Goal: Information Seeking & Learning: Learn about a topic

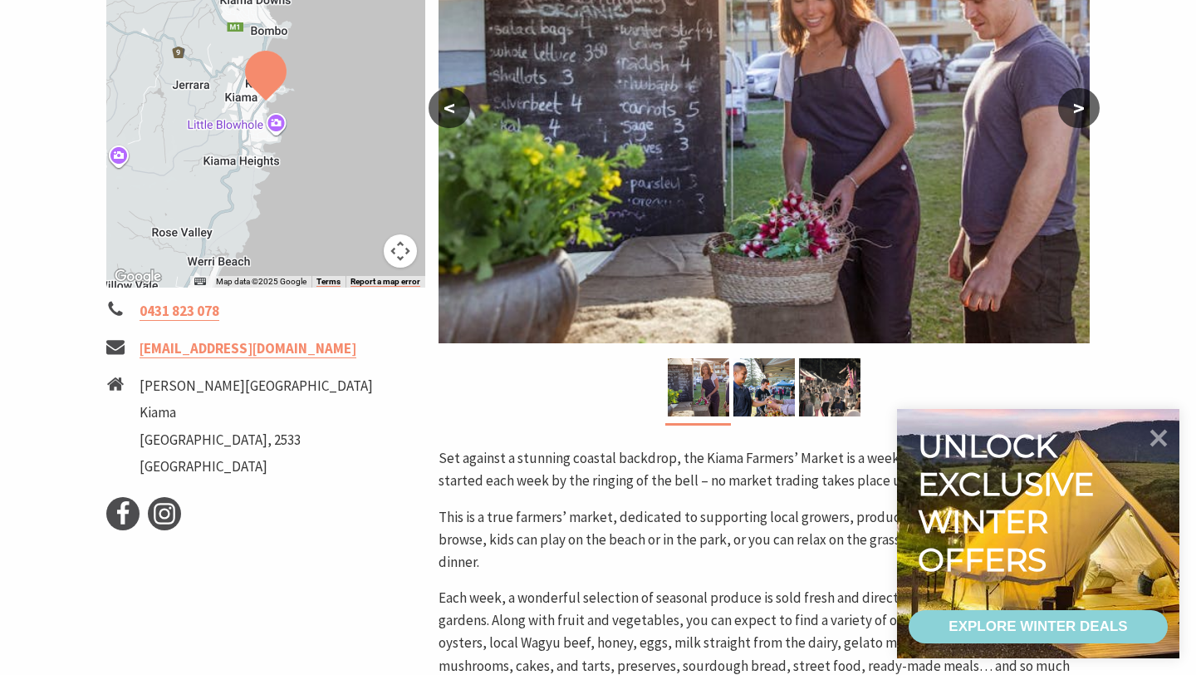
scroll to position [467, 0]
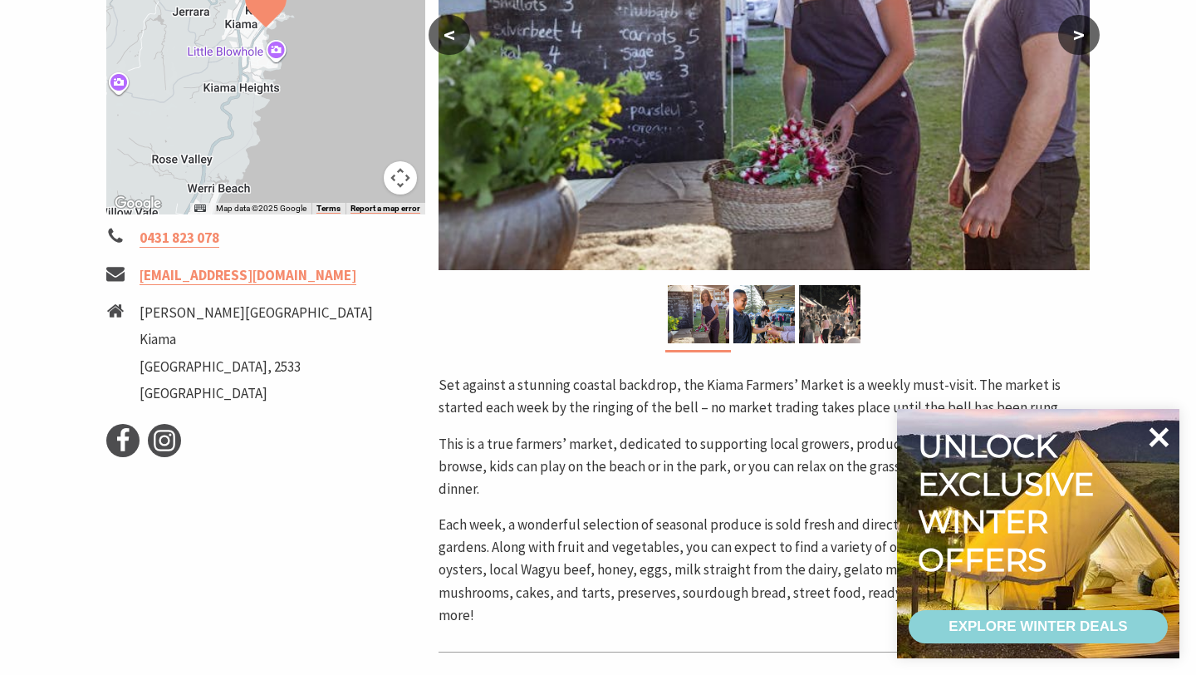
click at [1158, 437] on icon at bounding box center [1160, 437] width 20 height 20
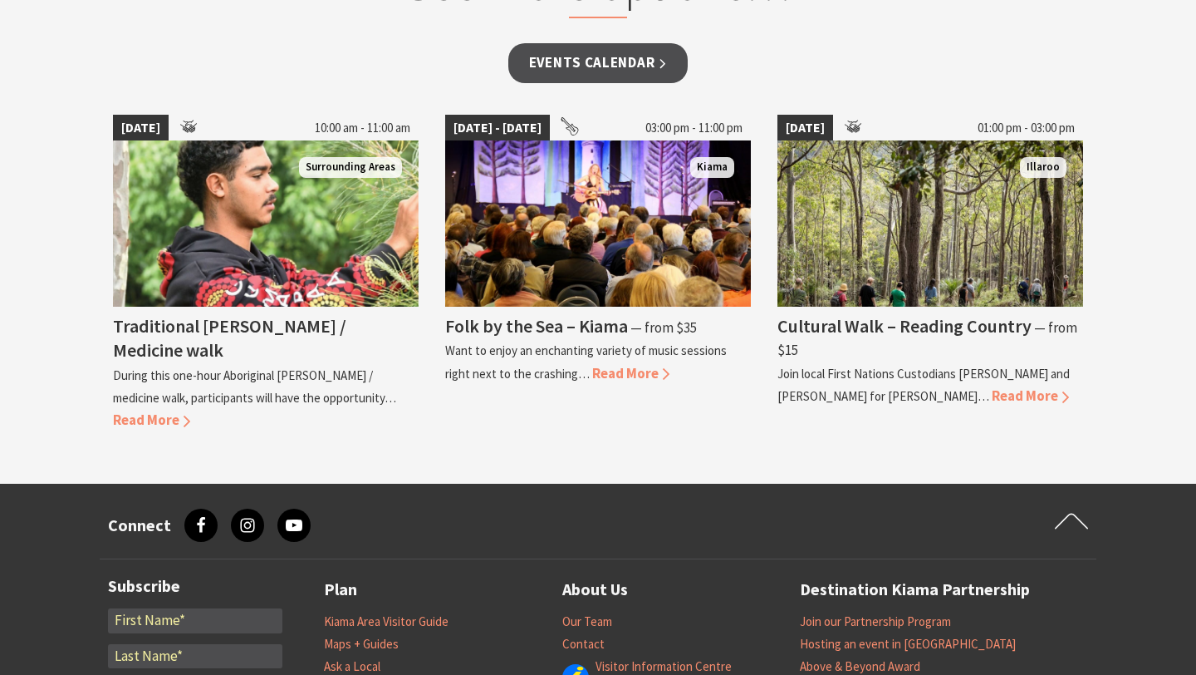
scroll to position [1479, 0]
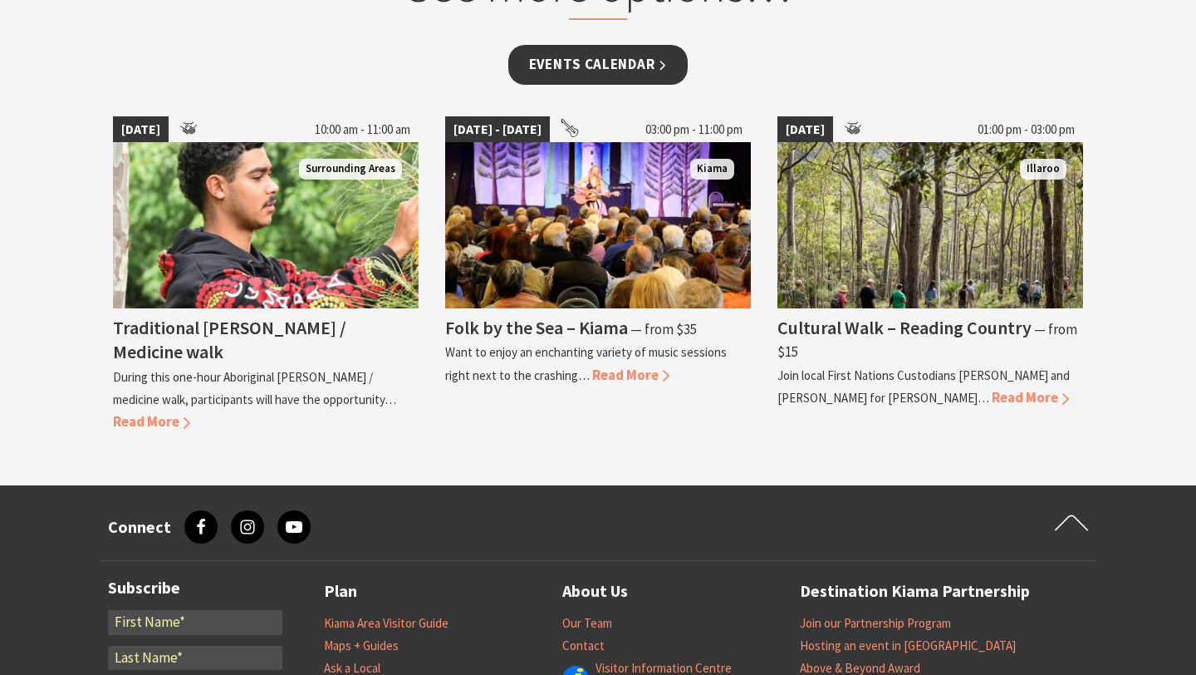
click at [571, 66] on link "Events Calendar" at bounding box center [598, 64] width 180 height 39
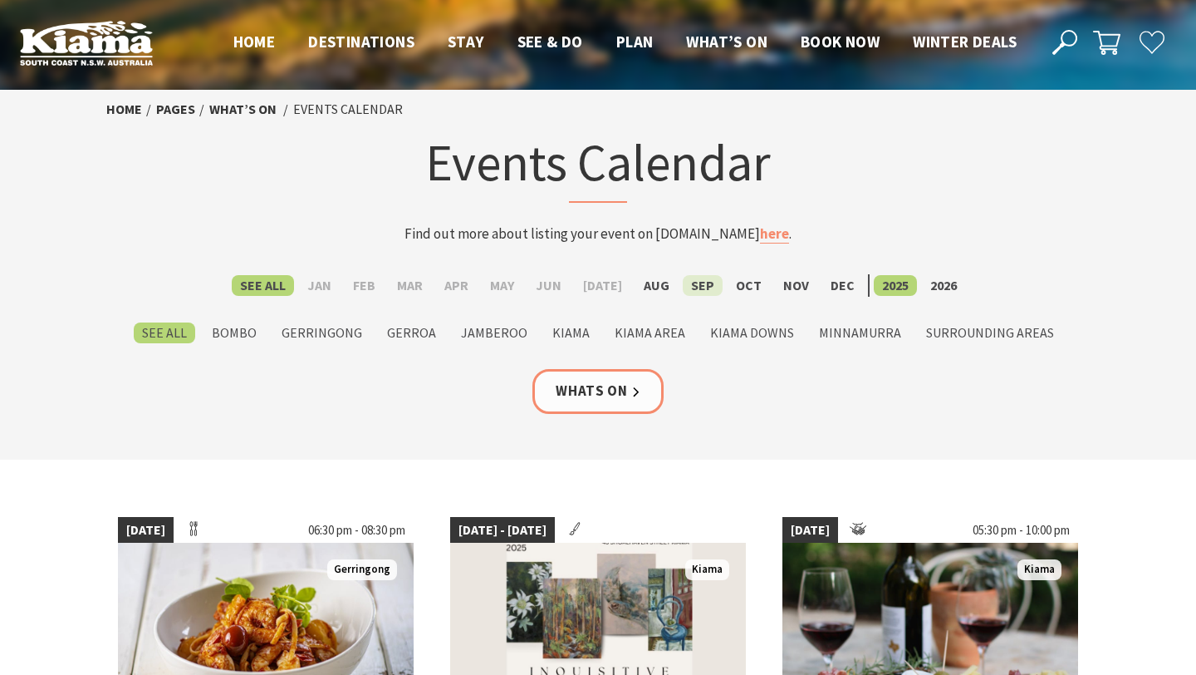
click at [690, 287] on label "Sep" at bounding box center [703, 285] width 40 height 21
click at [0, 0] on input "Sep" at bounding box center [0, 0] width 0 height 0
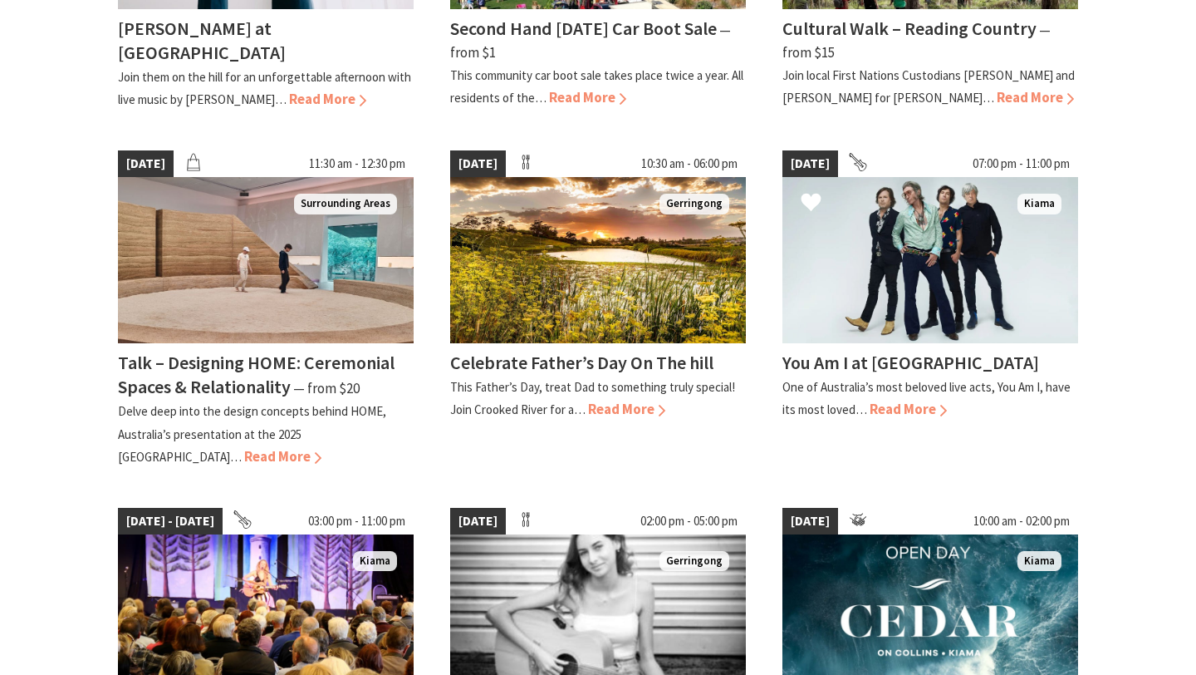
scroll to position [1053, 0]
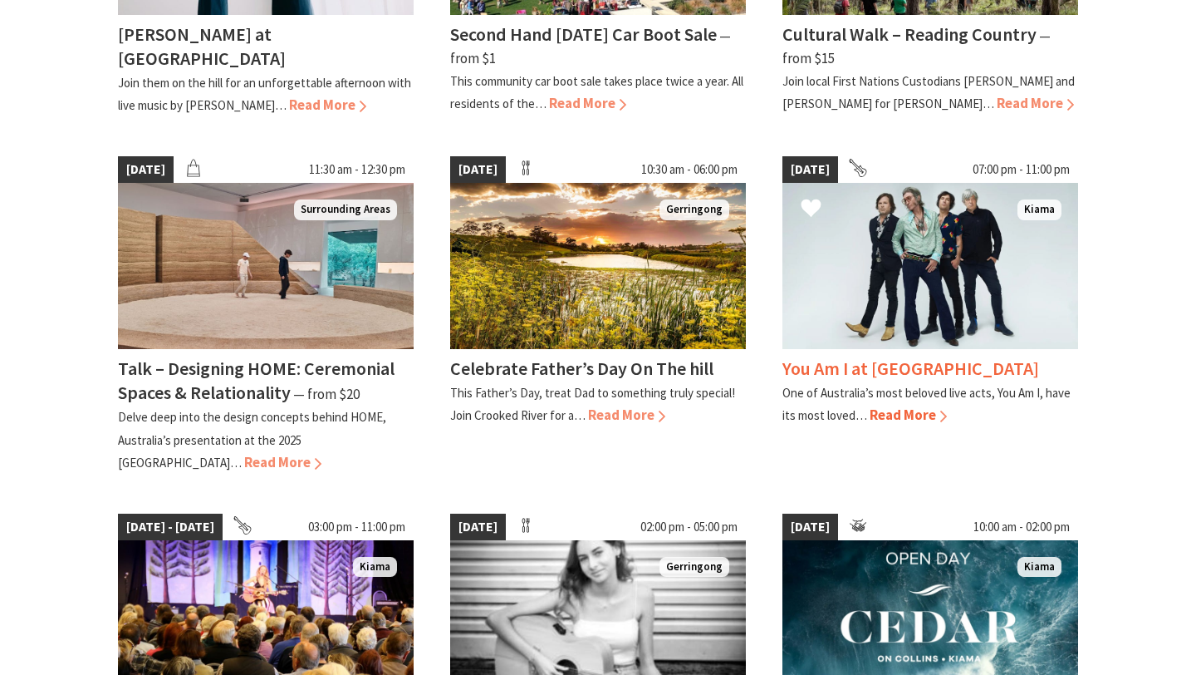
click at [864, 255] on img at bounding box center [931, 266] width 296 height 166
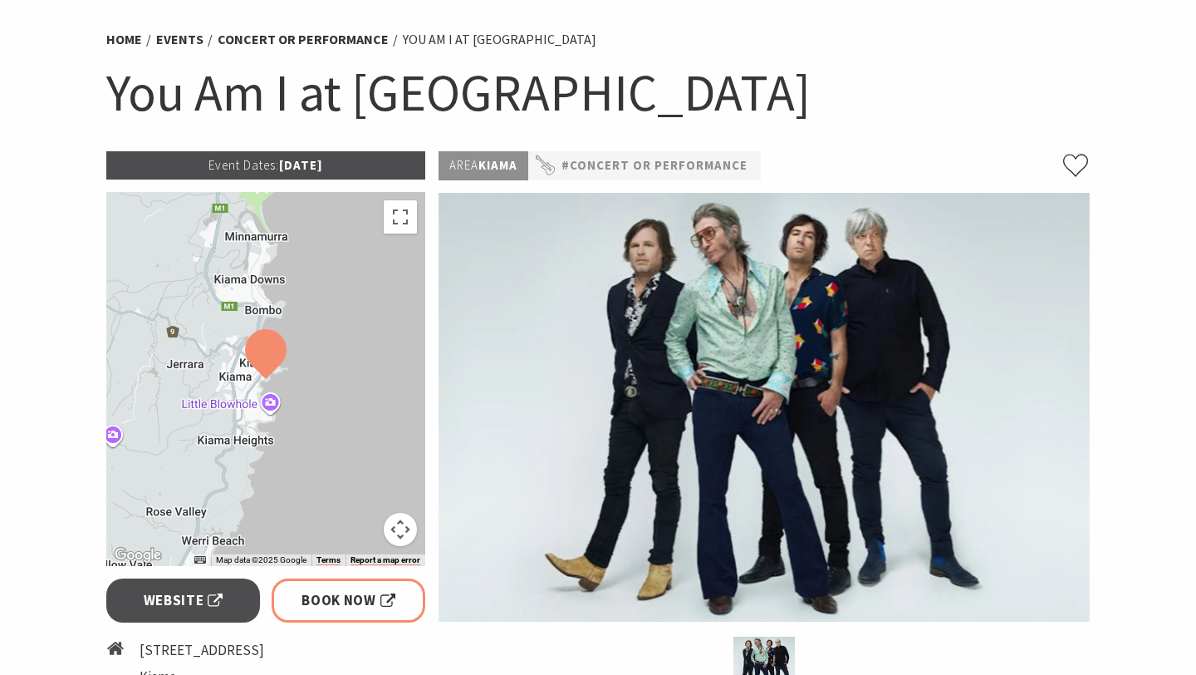
scroll to position [116, 0]
click at [646, 165] on link "#Concert or Performance" at bounding box center [655, 165] width 186 height 21
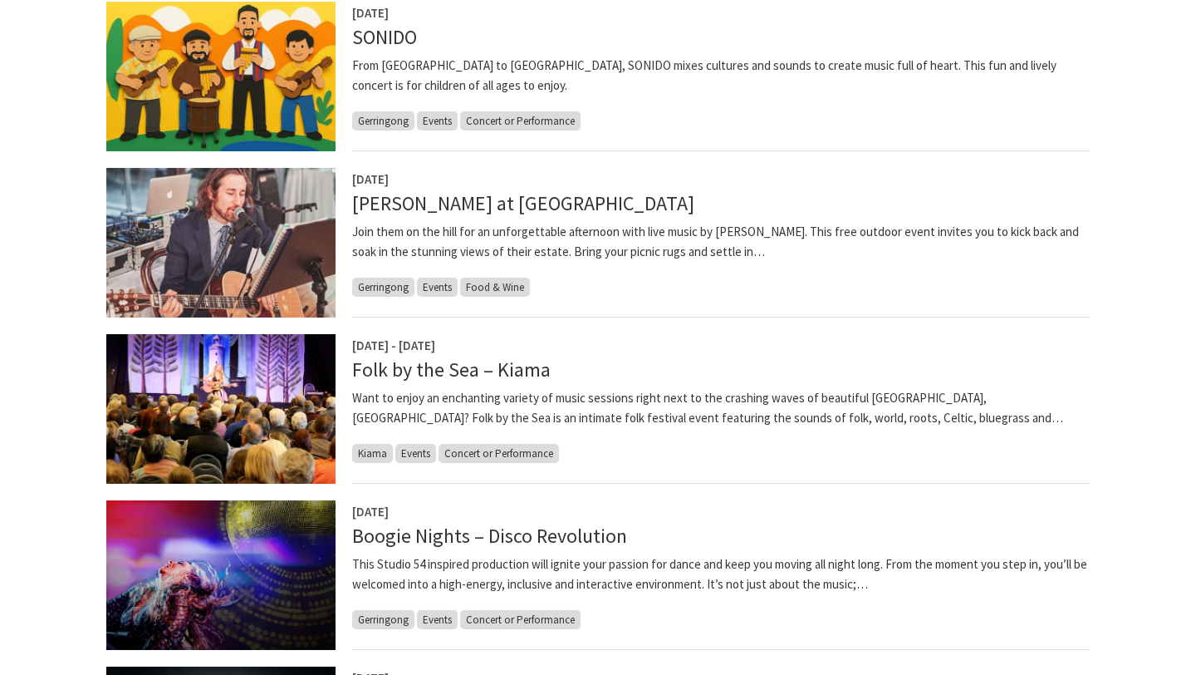
scroll to position [673, 0]
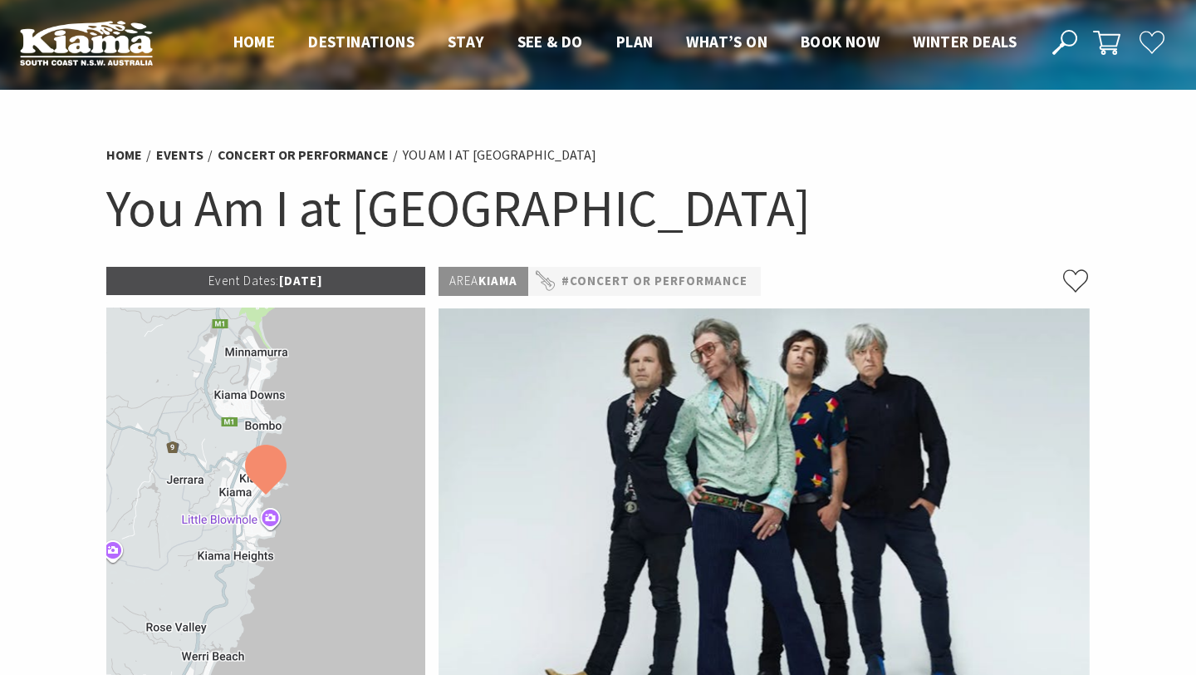
scroll to position [116, 0]
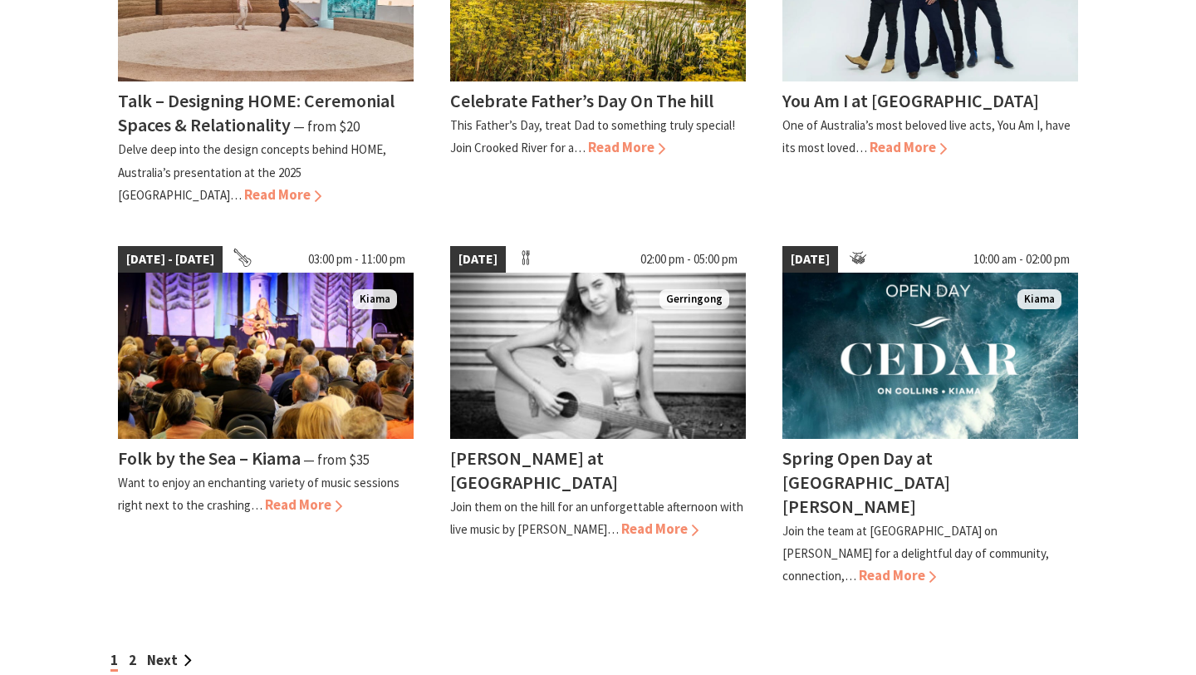
scroll to position [1416, 0]
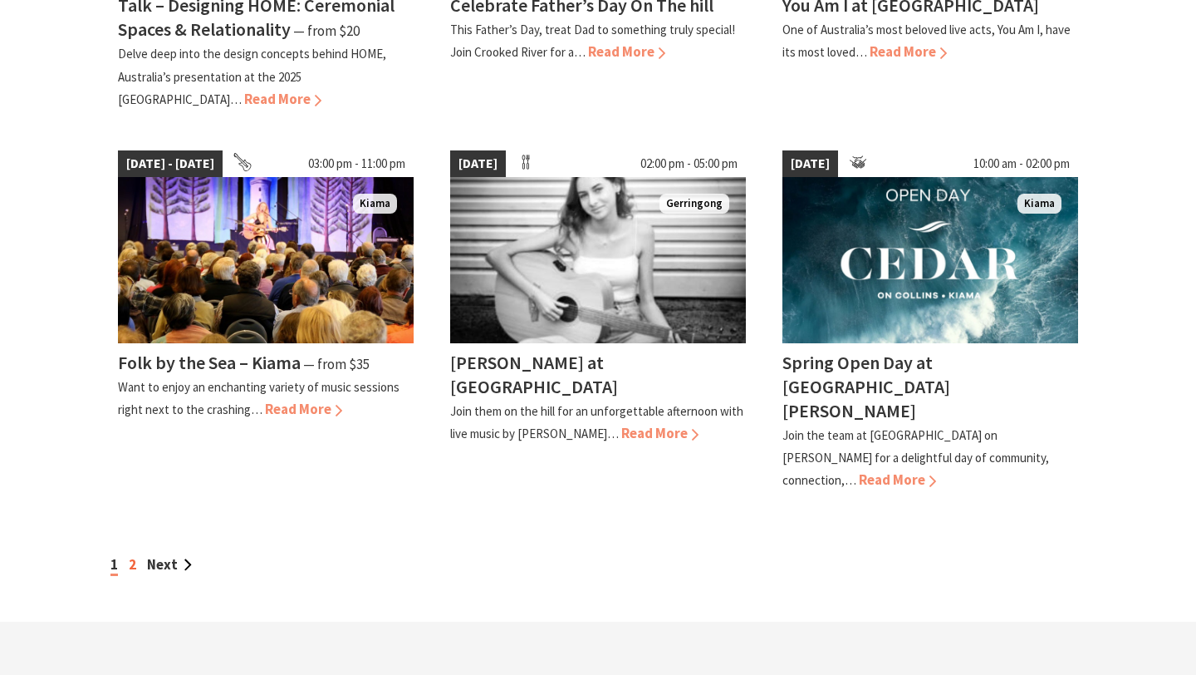
click at [131, 555] on link "2" at bounding box center [132, 564] width 7 height 18
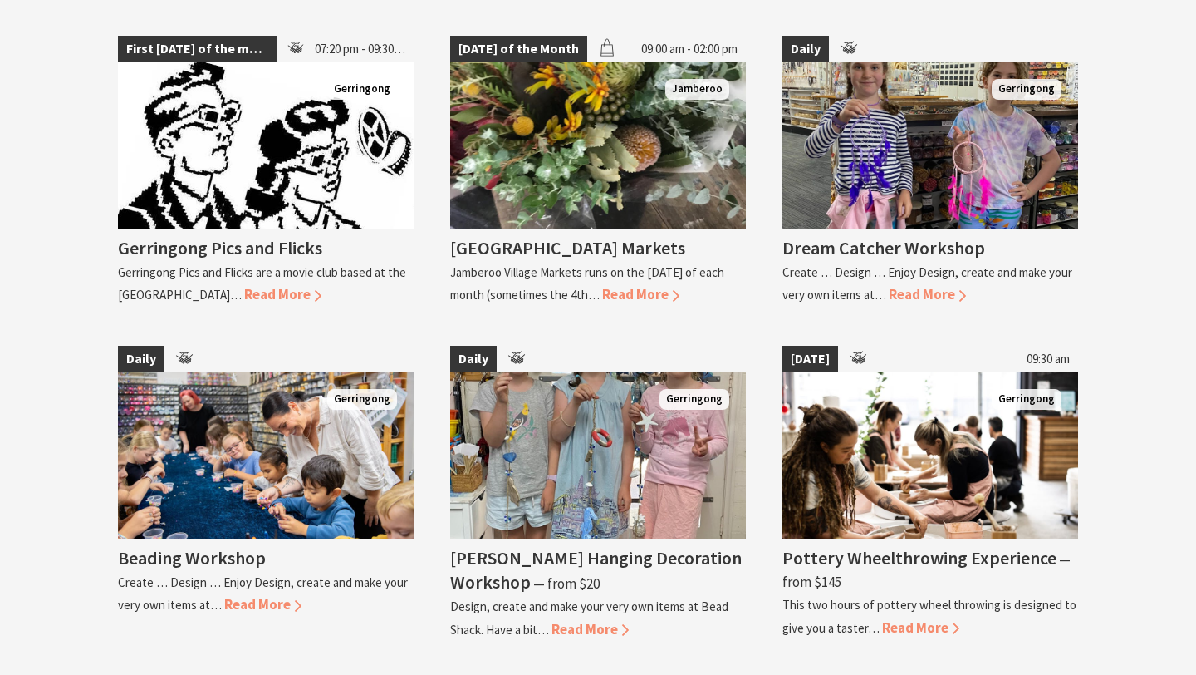
scroll to position [2856, 0]
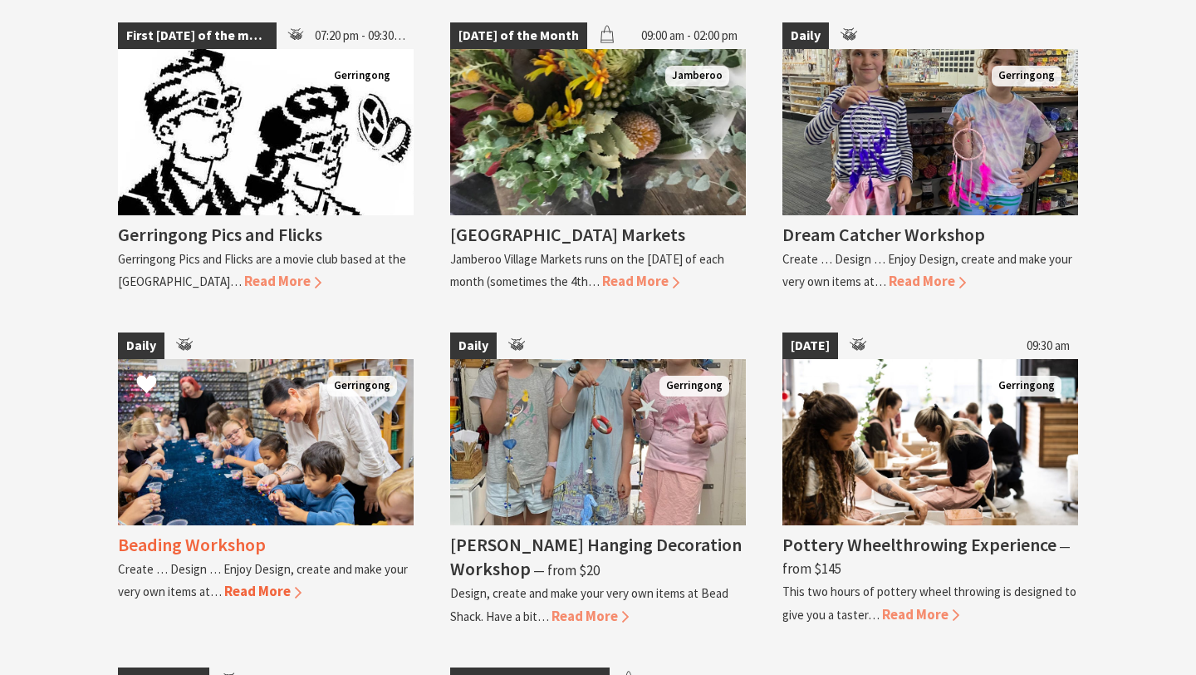
click at [307, 425] on img at bounding box center [266, 442] width 296 height 166
